Goal: Information Seeking & Learning: Learn about a topic

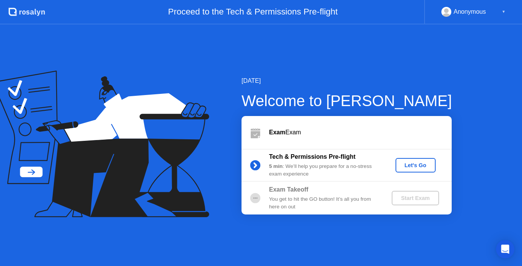
click at [418, 170] on button "Let's Go" at bounding box center [415, 165] width 40 height 15
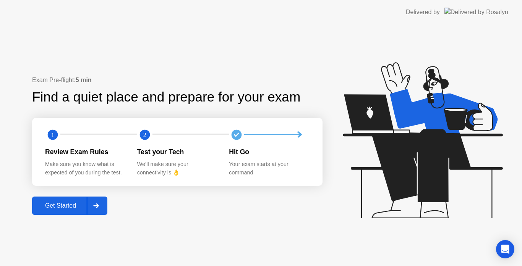
click at [54, 209] on div "Get Started" at bounding box center [60, 205] width 52 height 7
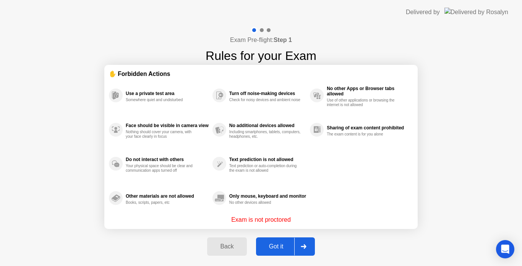
click at [265, 244] on div "Got it" at bounding box center [276, 246] width 36 height 7
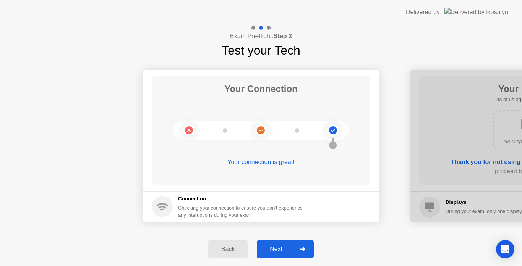
click at [278, 246] on div "Next" at bounding box center [276, 249] width 34 height 7
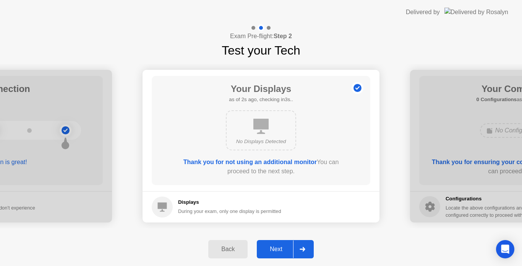
click at [278, 250] on div "Next" at bounding box center [276, 249] width 34 height 7
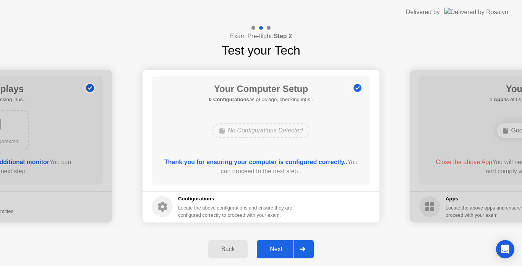
click at [279, 255] on button "Next" at bounding box center [285, 249] width 57 height 18
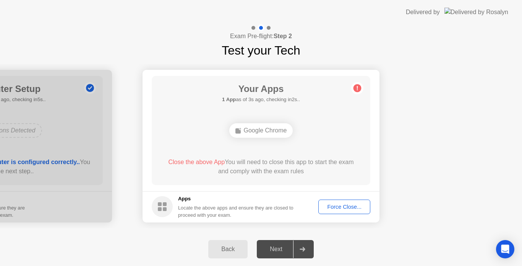
click at [339, 210] on div "Force Close..." at bounding box center [344, 207] width 47 height 6
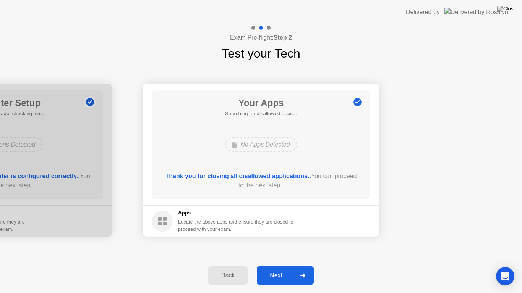
click at [276, 266] on div "Next" at bounding box center [276, 275] width 34 height 7
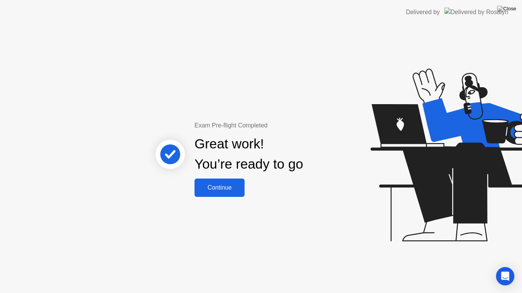
click at [224, 188] on div "Continue" at bounding box center [219, 187] width 45 height 7
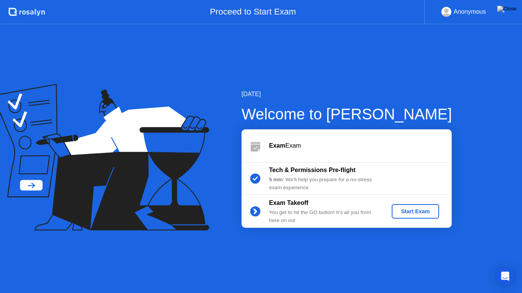
click at [411, 210] on div "Start Exam" at bounding box center [414, 211] width 41 height 6
